Goal: Task Accomplishment & Management: Use online tool/utility

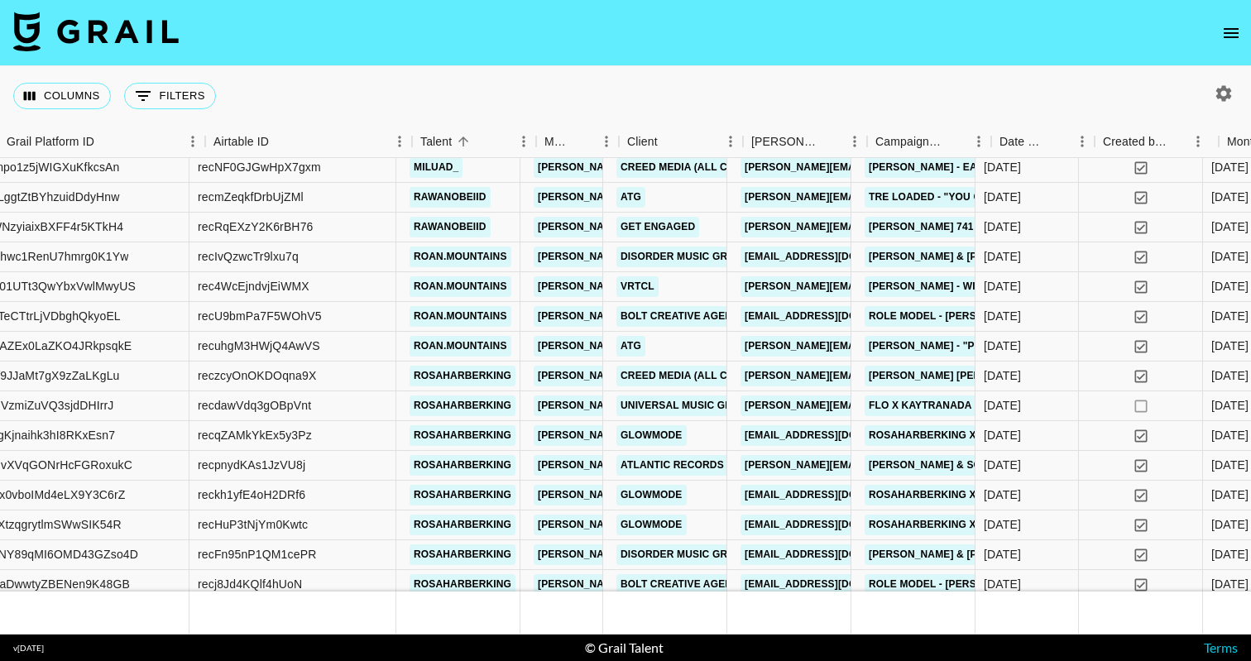
scroll to position [2415, 131]
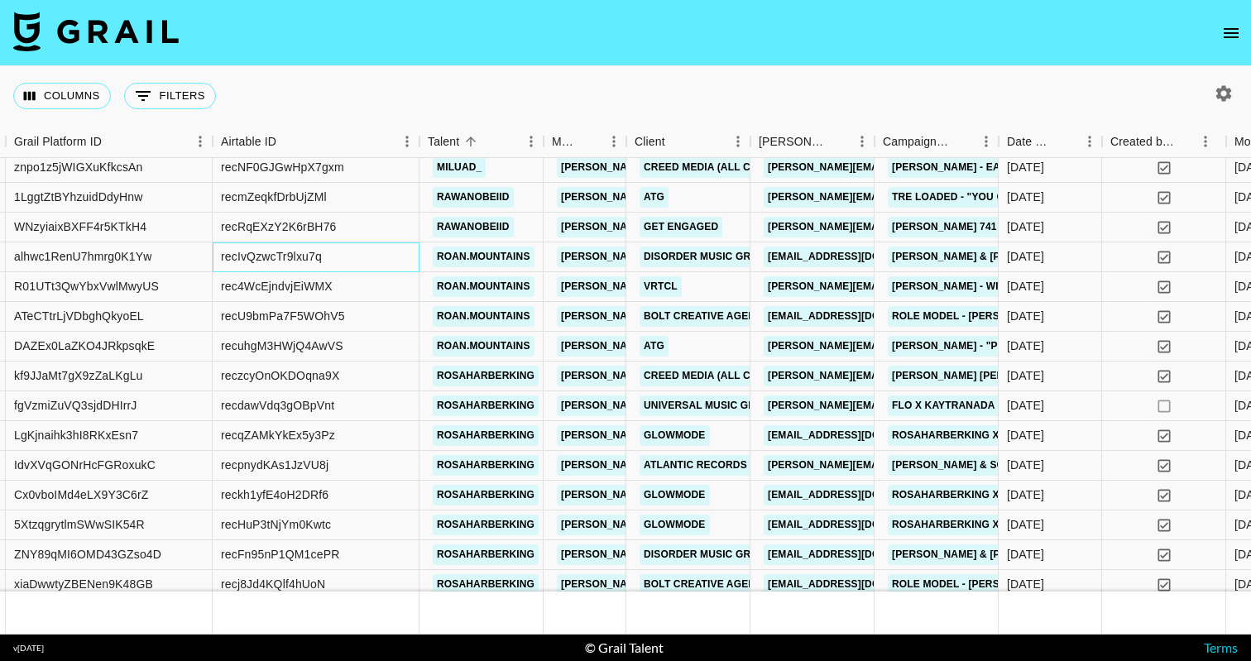
click at [304, 252] on div "recIvQzwcTr9lxu7q" at bounding box center [271, 256] width 101 height 17
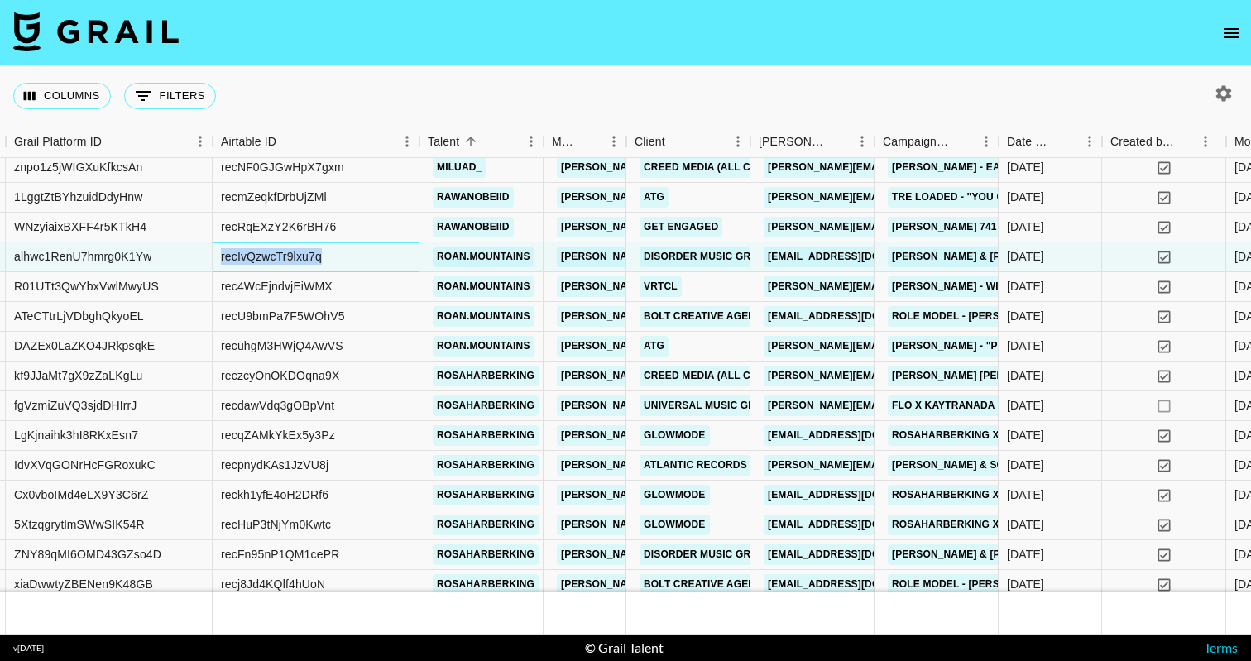
click at [304, 252] on div "recIvQzwcTr9lxu7q" at bounding box center [271, 256] width 101 height 17
copy div "recIvQzwcTr9lxu7q"
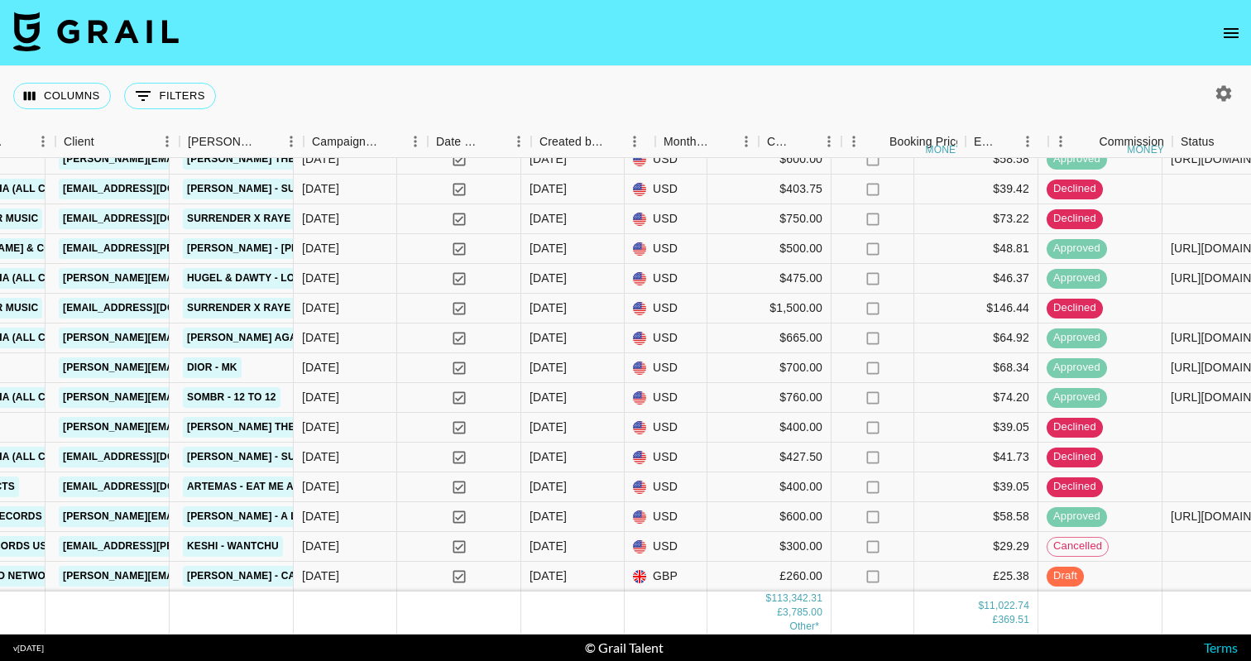
scroll to position [5175, 888]
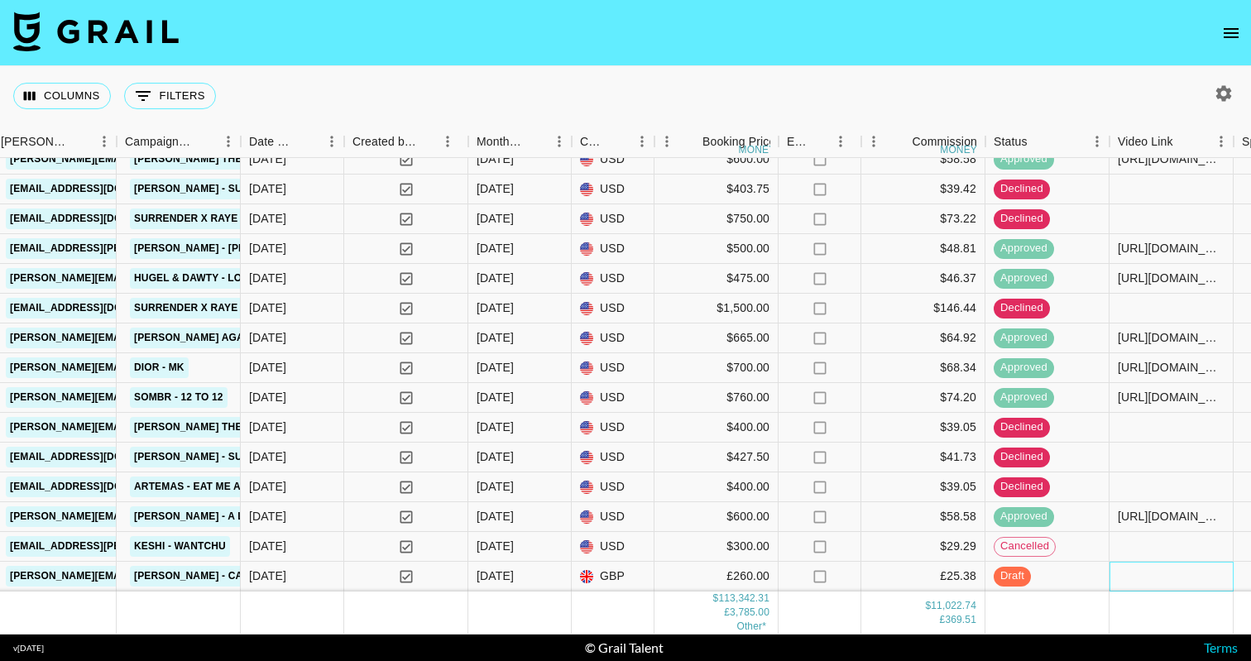
click at [1152, 570] on div at bounding box center [1171, 577] width 124 height 30
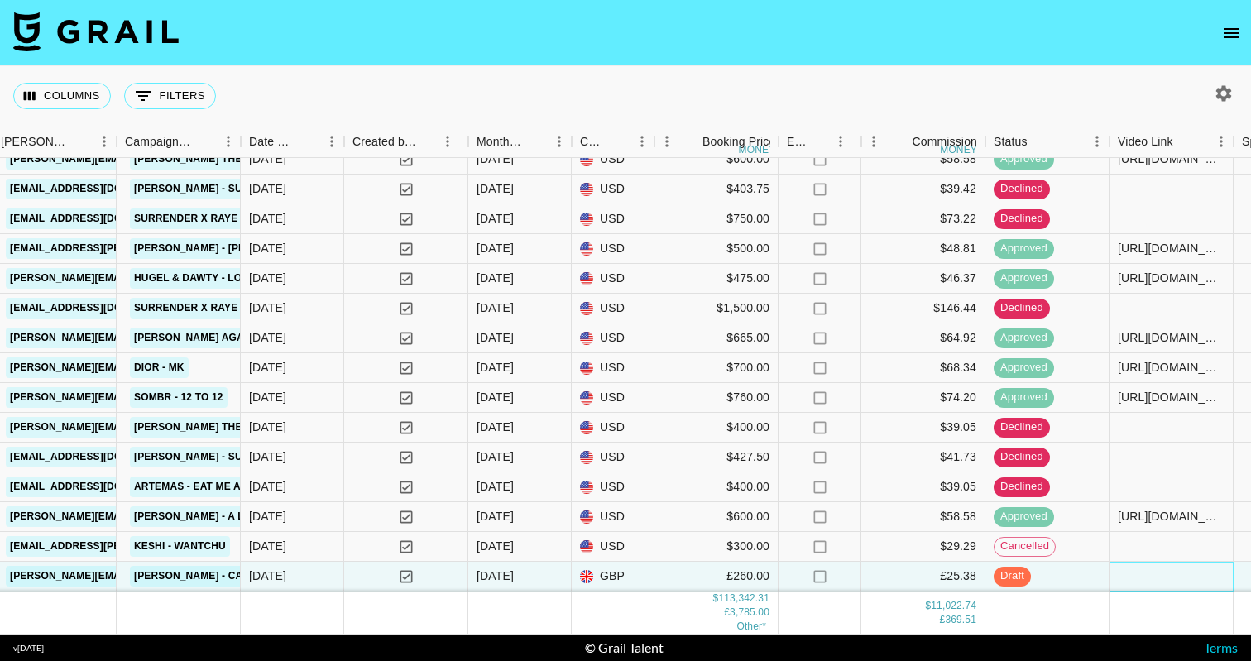
click at [1152, 570] on div at bounding box center [1171, 577] width 124 height 30
type input "[URL][DOMAIN_NAME]"
click at [1157, 542] on div at bounding box center [1171, 547] width 124 height 30
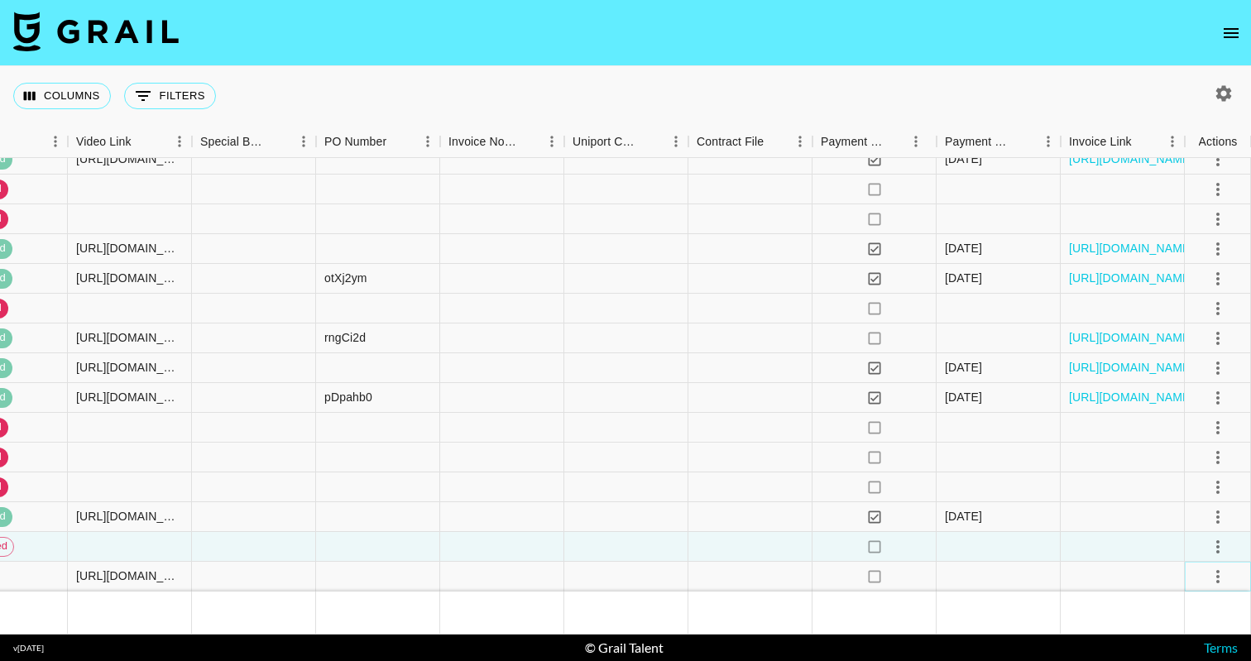
click at [1218, 576] on button "select merge strategy" at bounding box center [1217, 576] width 28 height 28
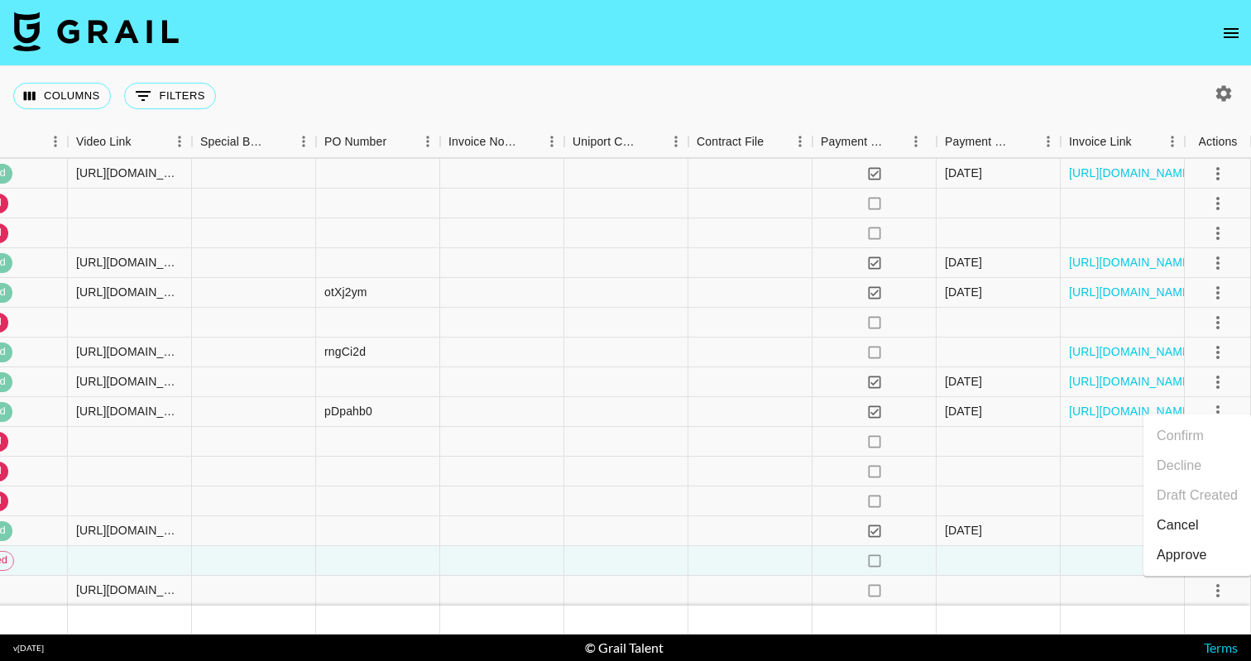
click at [1208, 561] on li "Approve" at bounding box center [1197, 555] width 108 height 30
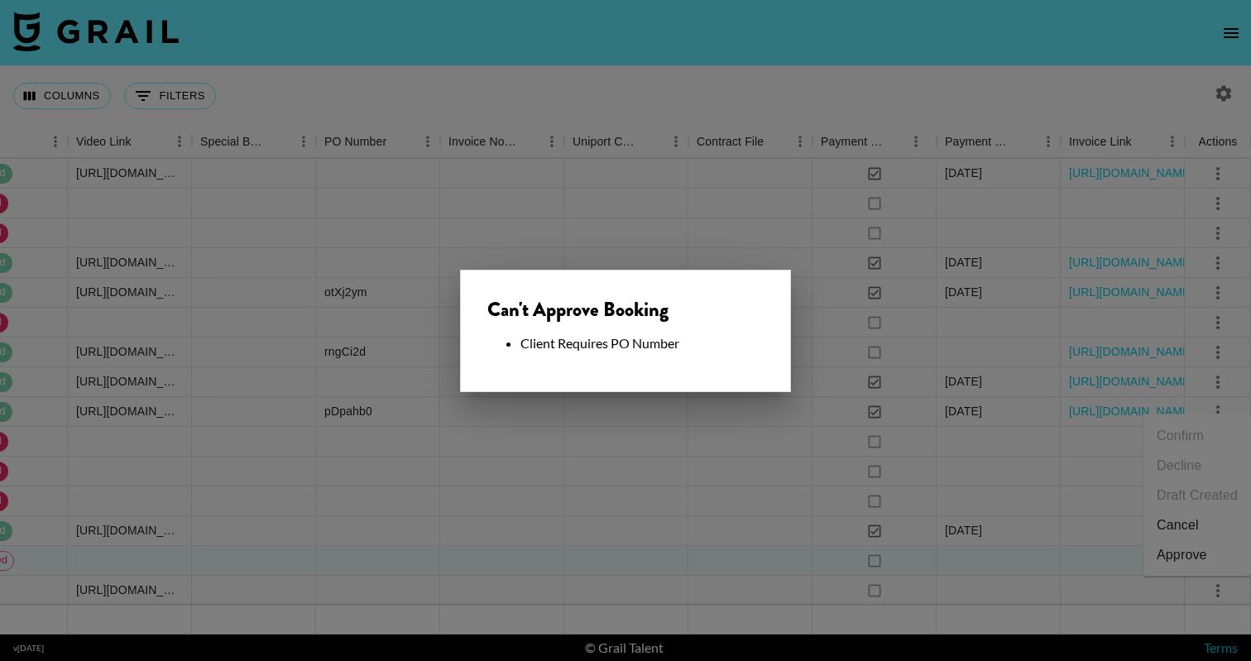
click at [664, 486] on div at bounding box center [625, 330] width 1251 height 661
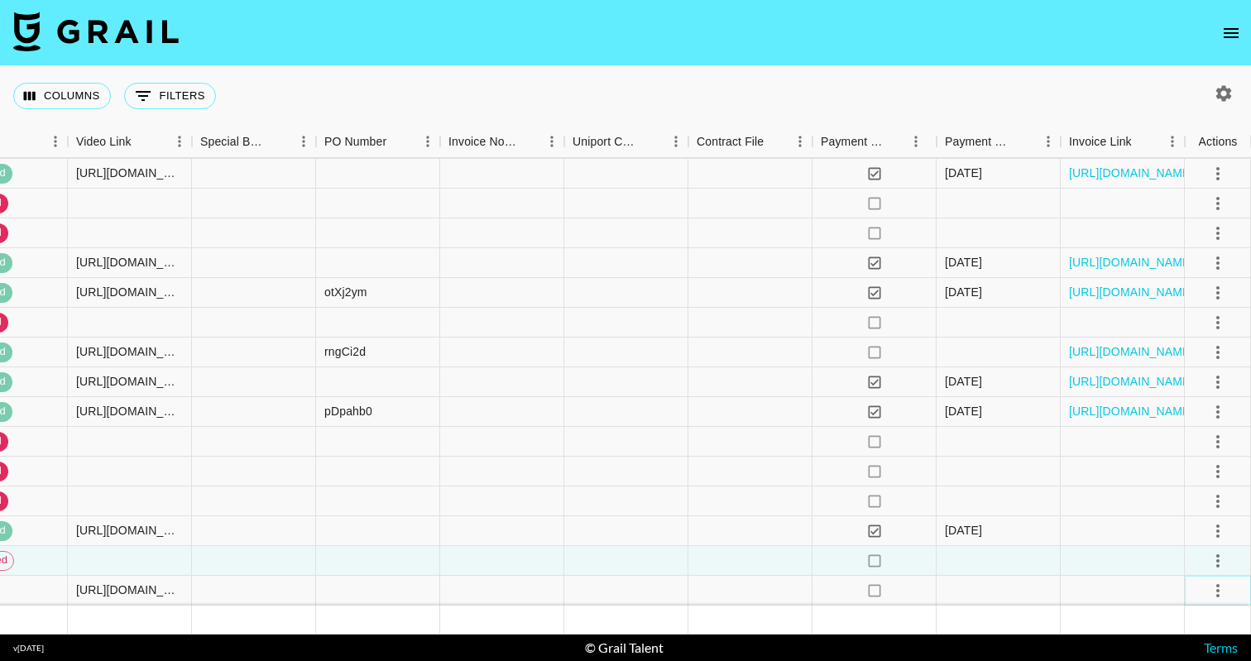
click at [1223, 591] on icon "select merge strategy" at bounding box center [1218, 591] width 20 height 20
click at [1199, 556] on div "Approve" at bounding box center [1181, 555] width 50 height 20
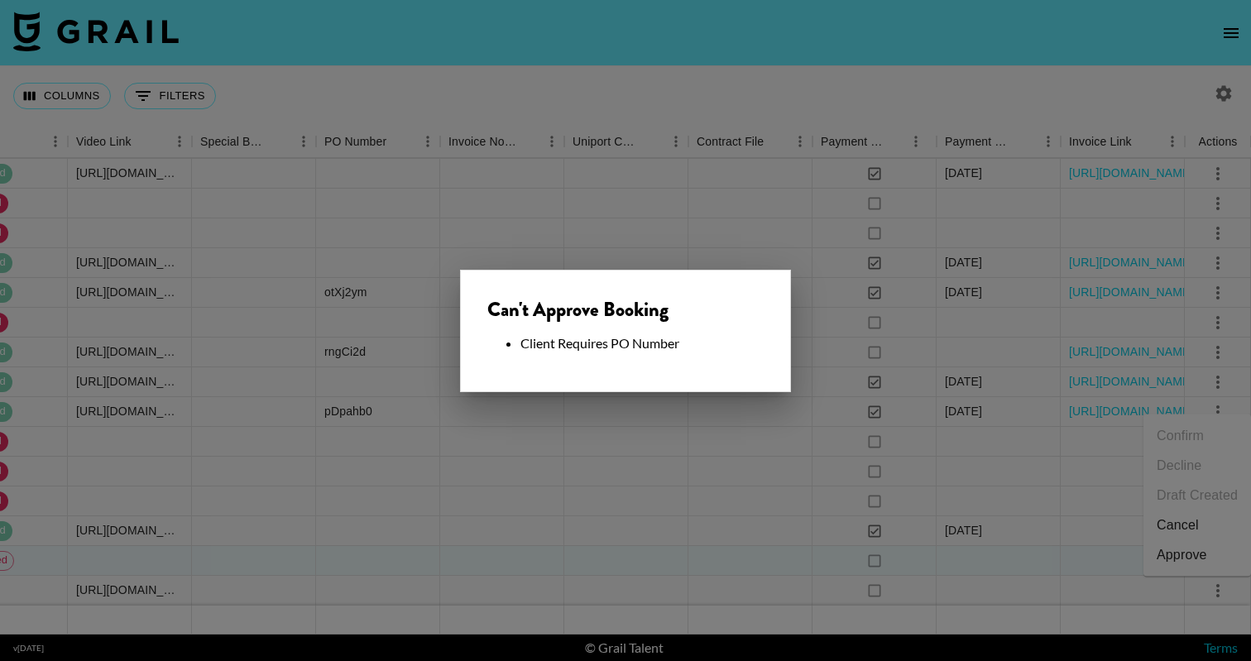
click at [797, 517] on div at bounding box center [625, 330] width 1251 height 661
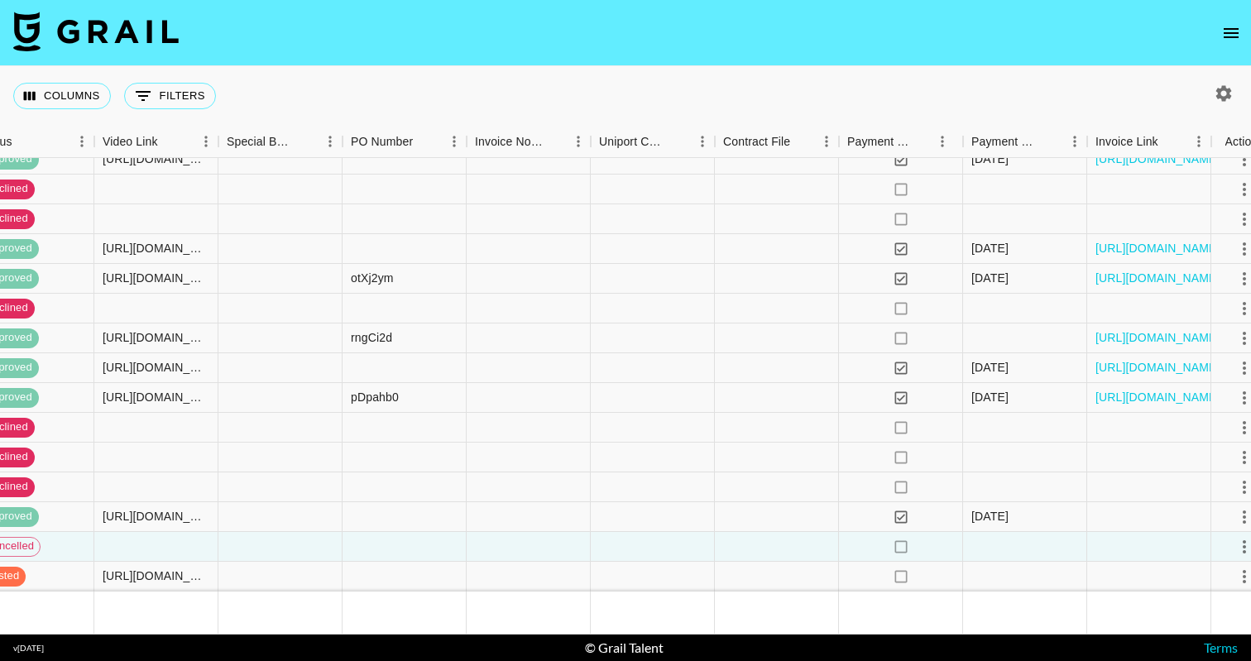
scroll to position [5175, 1926]
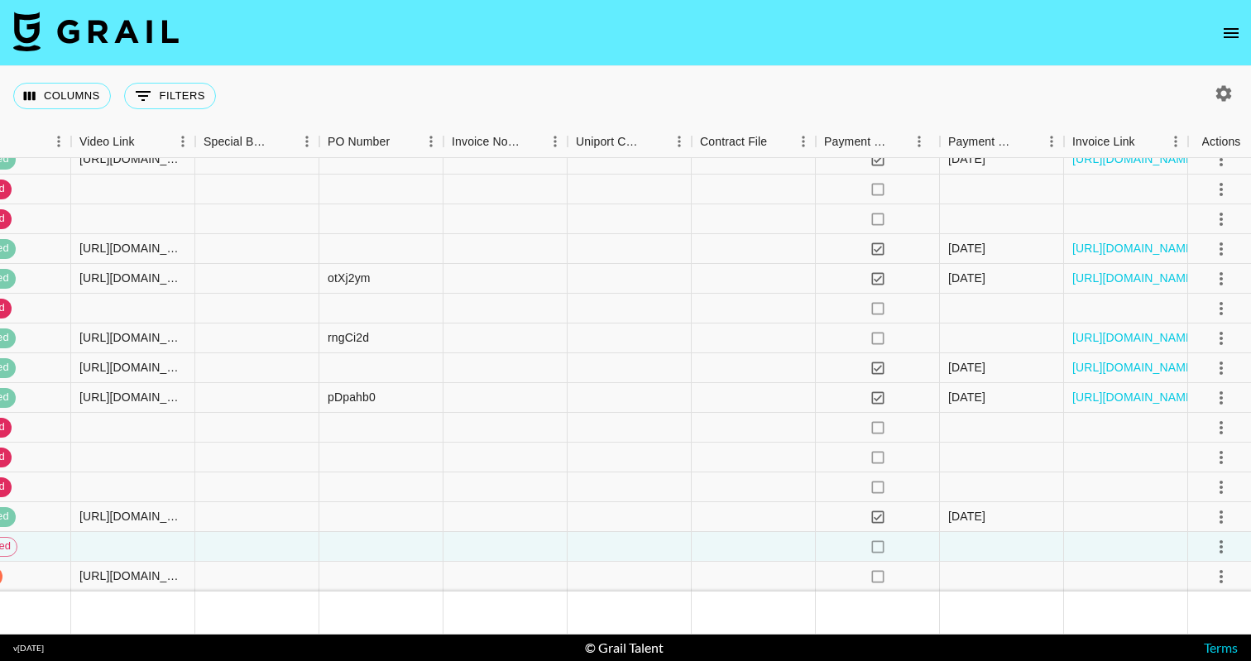
click at [1219, 579] on icon "select merge strategy" at bounding box center [1221, 577] width 20 height 20
click at [1198, 546] on div "Approve" at bounding box center [1181, 541] width 50 height 20
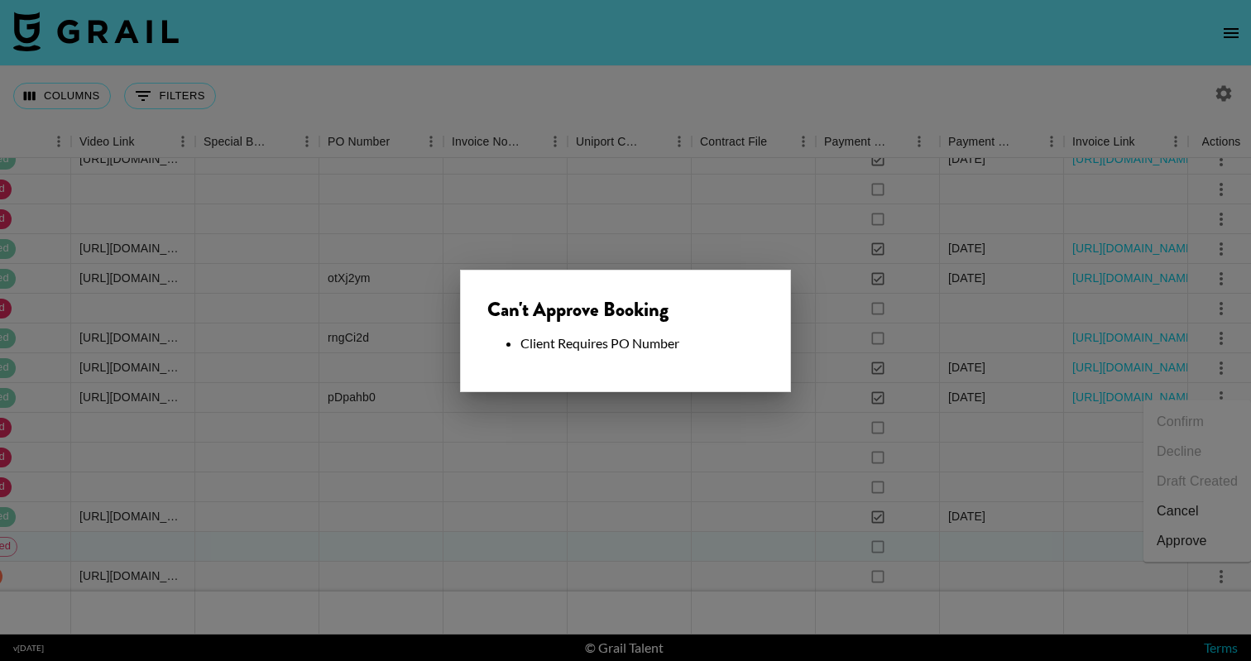
click at [626, 471] on div at bounding box center [625, 330] width 1251 height 661
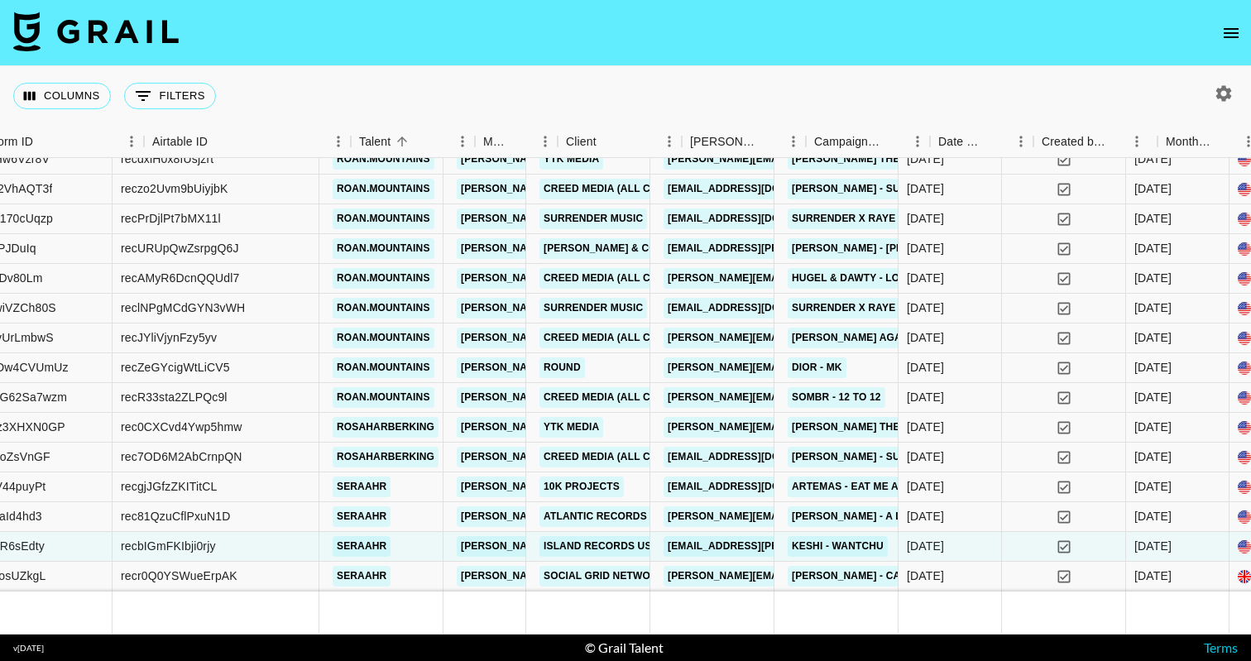
scroll to position [5175, 194]
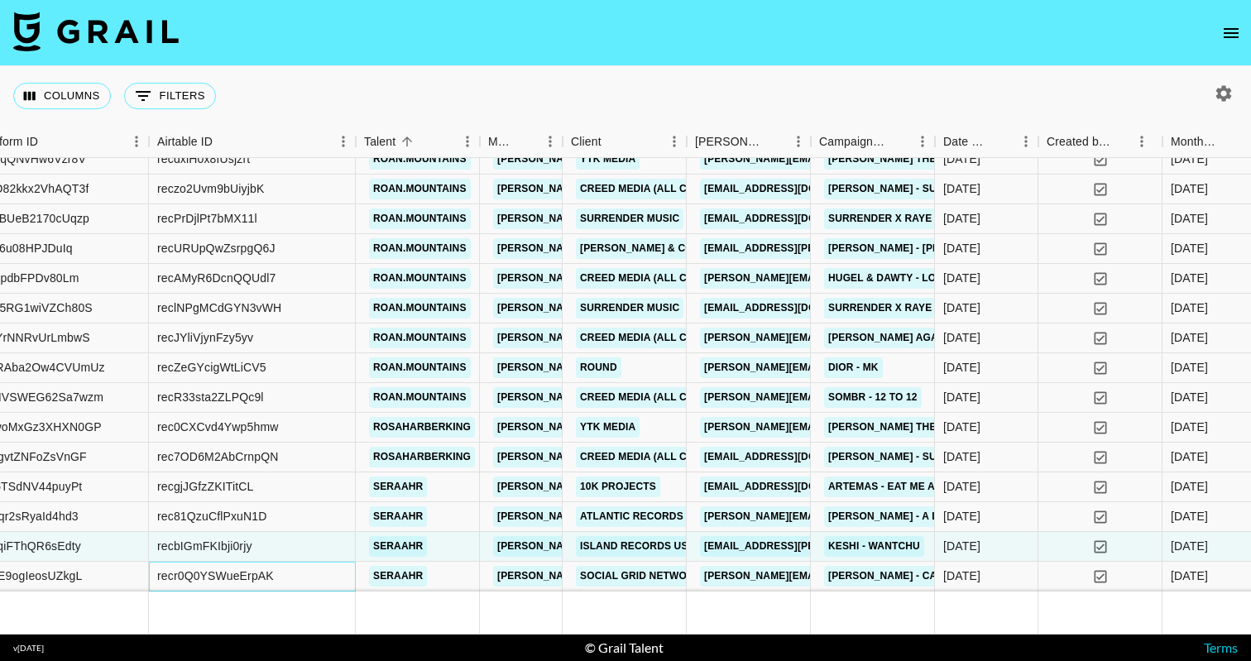
click at [202, 572] on div "recr0Q0YSWueErpAK" at bounding box center [215, 575] width 117 height 17
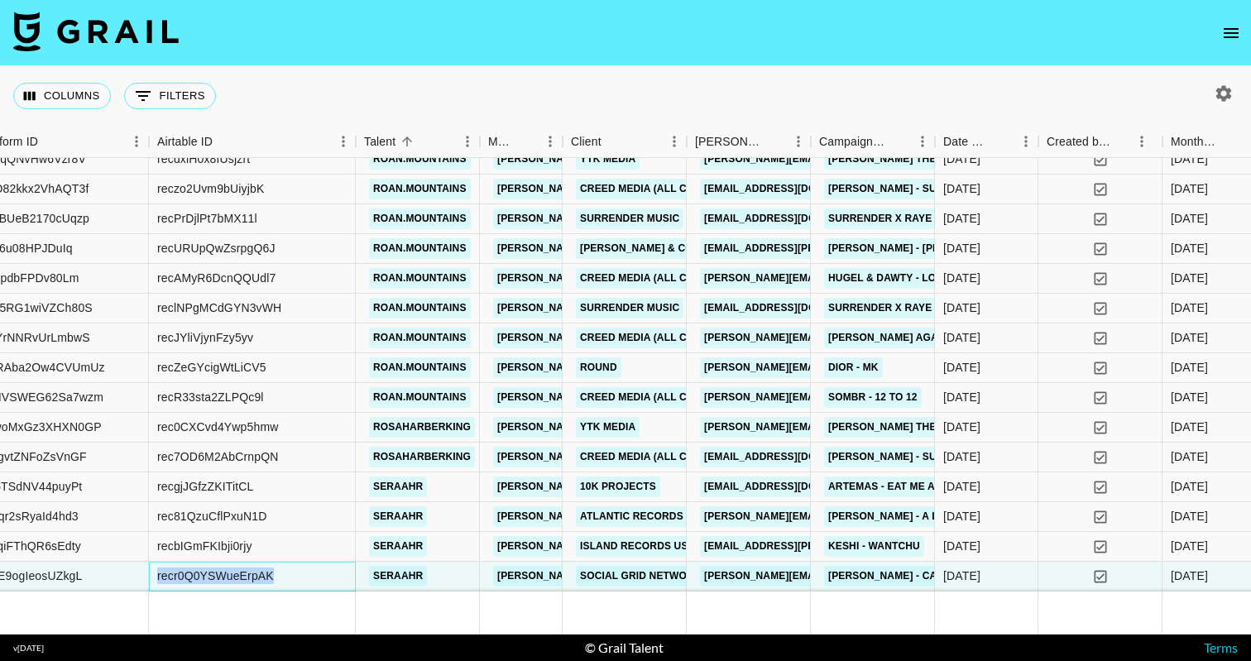
click at [202, 572] on div "recr0Q0YSWueErpAK" at bounding box center [215, 575] width 117 height 17
copy div "recr0Q0YSWueErpAK"
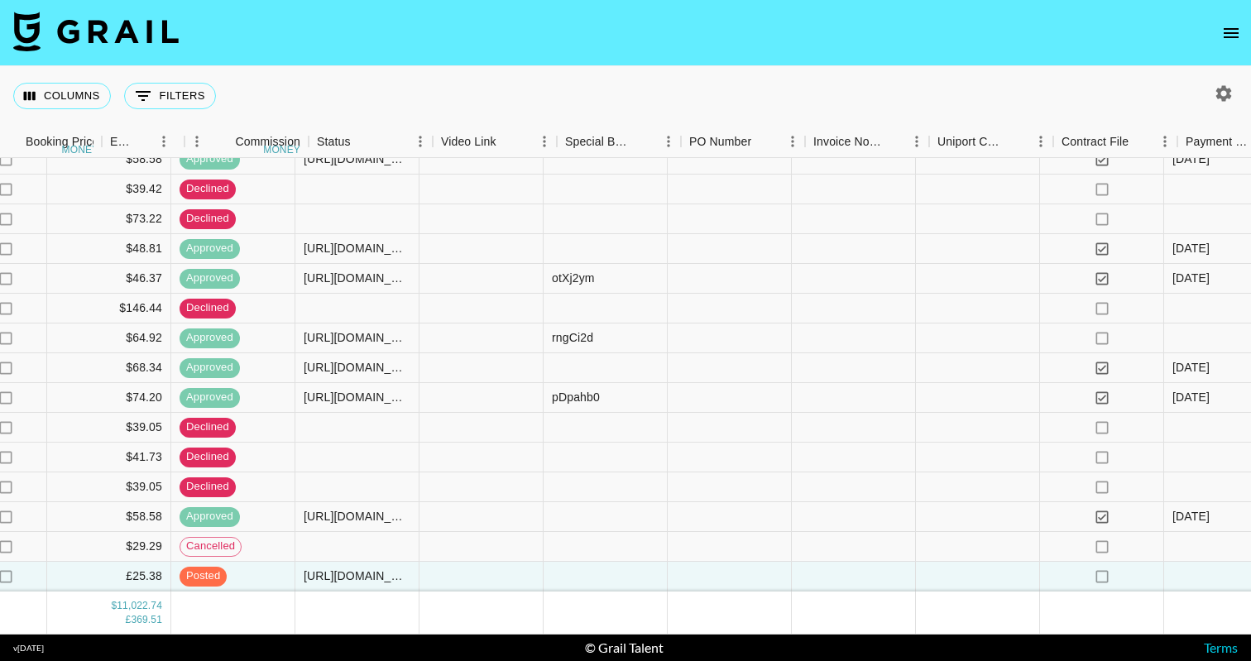
scroll to position [5175, 1737]
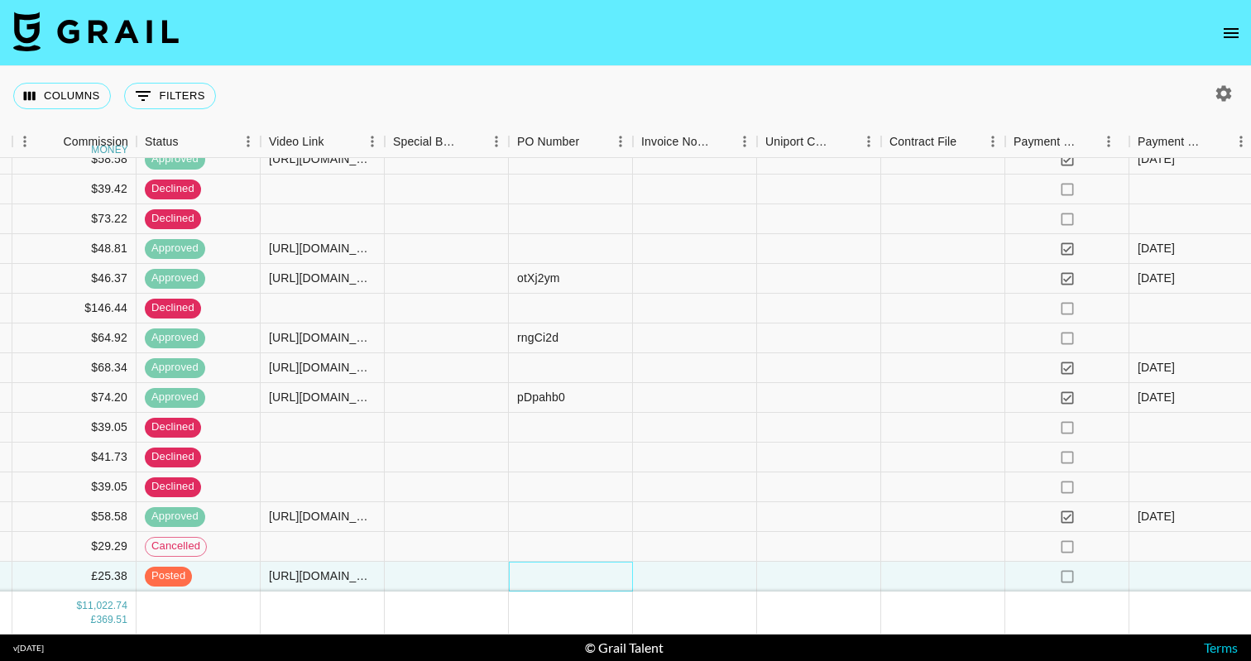
click at [545, 585] on div at bounding box center [571, 577] width 124 height 30
type input "#PO3791"
click at [676, 575] on div at bounding box center [695, 577] width 124 height 30
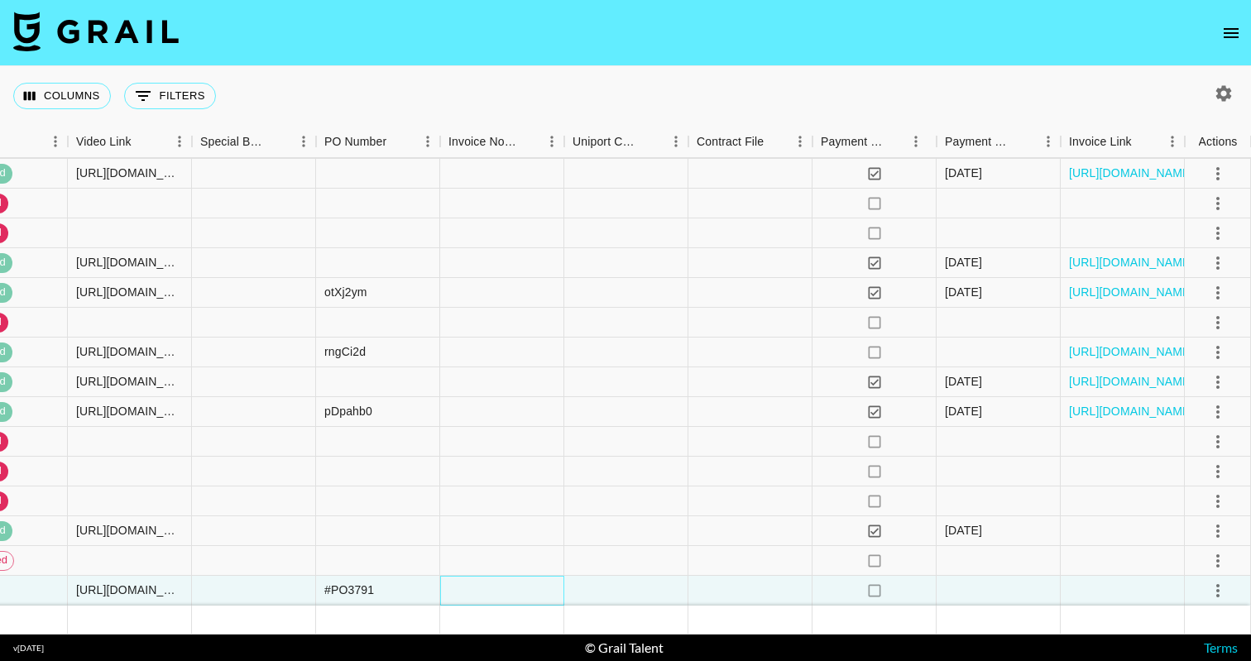
scroll to position [5161, 1930]
click at [1213, 596] on icon "select merge strategy" at bounding box center [1218, 591] width 20 height 20
click at [1199, 553] on div "Approve" at bounding box center [1181, 555] width 50 height 20
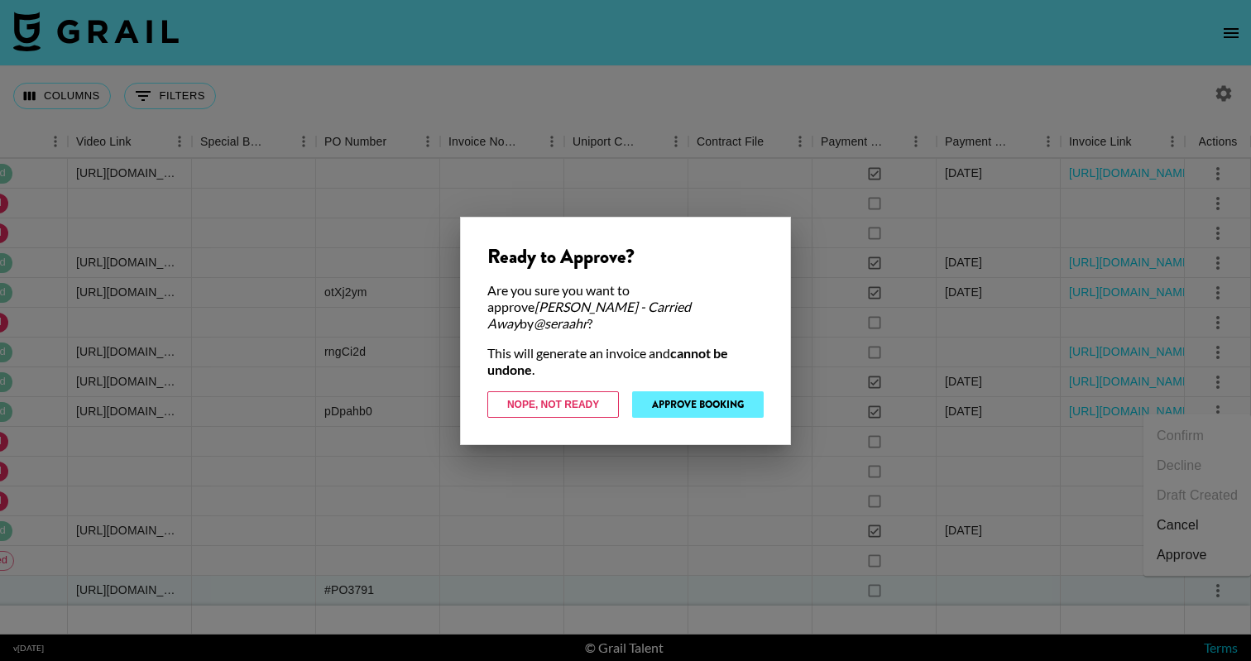
click at [725, 391] on button "Approve Booking" at bounding box center [698, 404] width 132 height 26
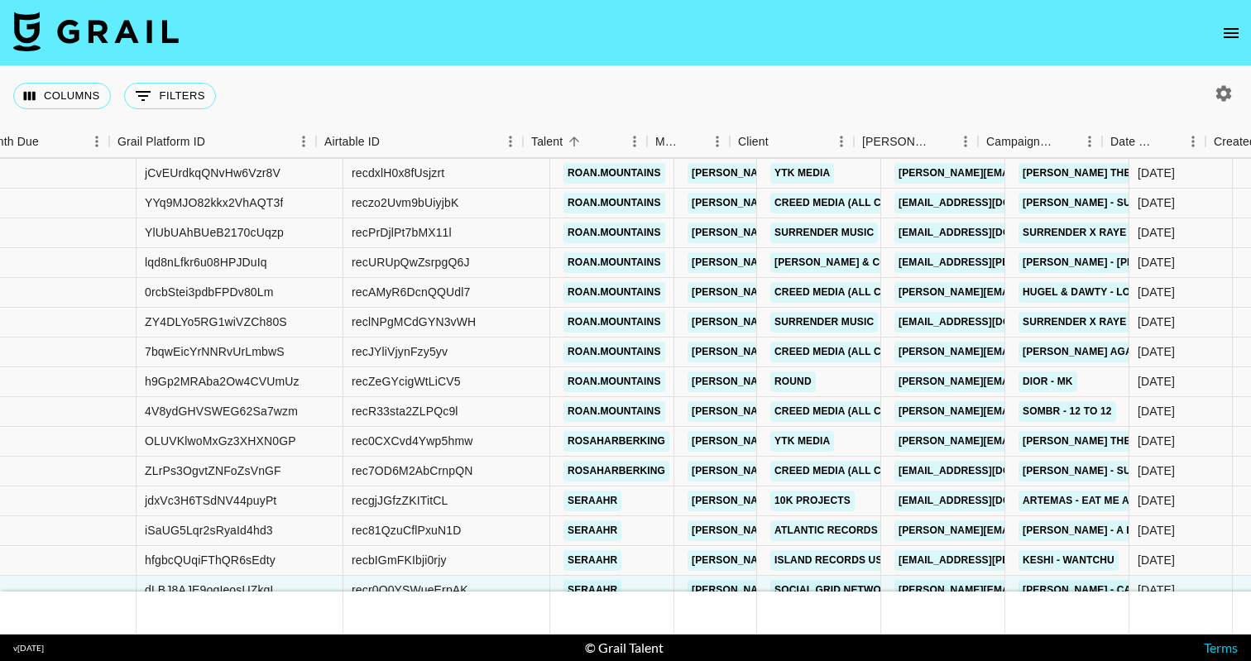
scroll to position [5161, 0]
